Goal: Check status: Check status

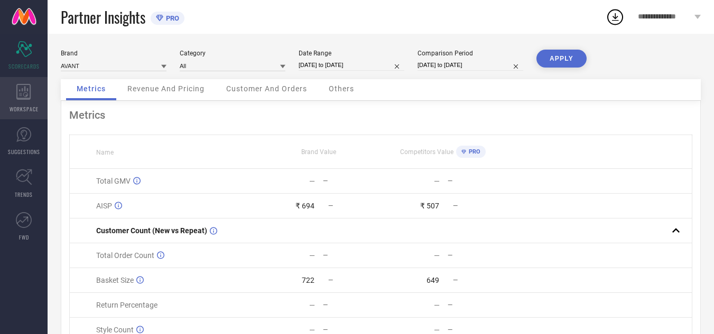
click at [28, 87] on icon at bounding box center [23, 92] width 15 height 16
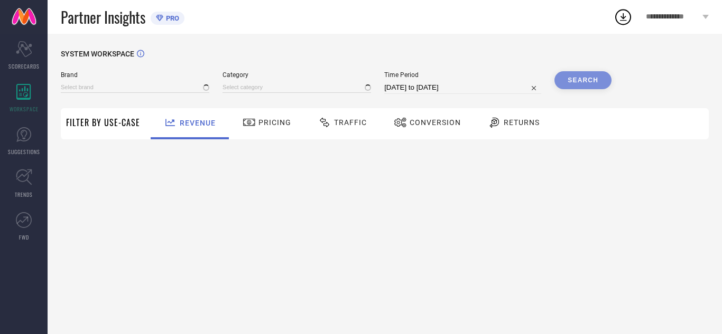
type input "AVANT"
type input "All"
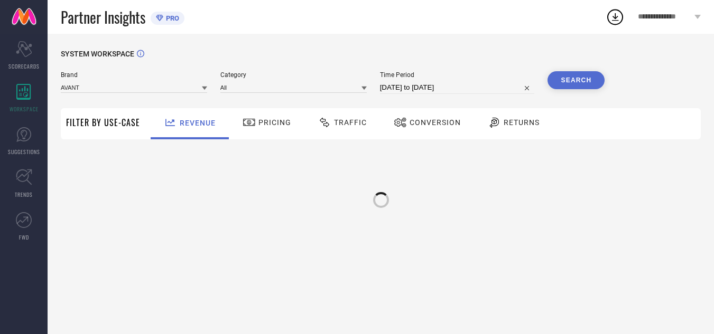
click at [347, 126] on span "Traffic" at bounding box center [350, 122] width 33 height 8
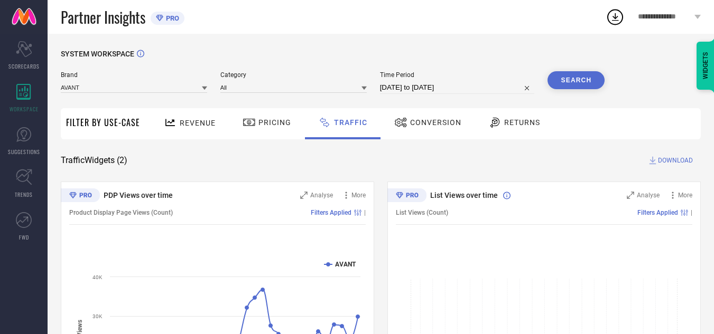
click at [459, 87] on input "[DATE] to [DATE]" at bounding box center [457, 87] width 155 height 13
select select "8"
select select "2025"
select select "9"
select select "2025"
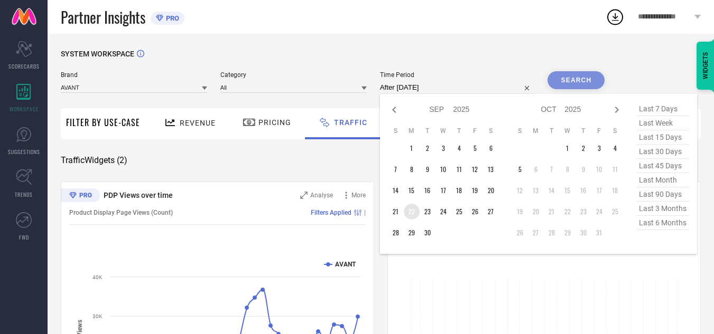
click at [412, 216] on td "22" at bounding box center [412, 212] width 16 height 16
type input "[DATE] to [DATE]"
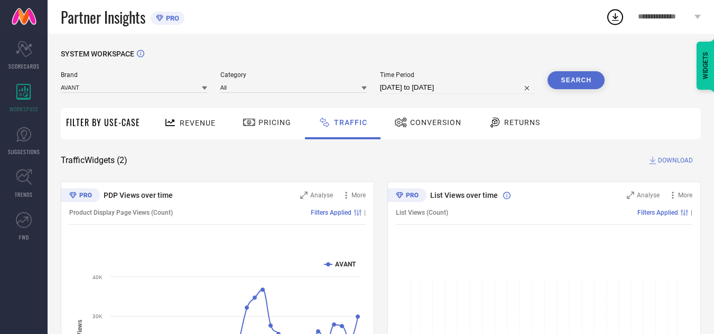
click at [594, 82] on button "Search" at bounding box center [575, 80] width 57 height 18
